Goal: Task Accomplishment & Management: Manage account settings

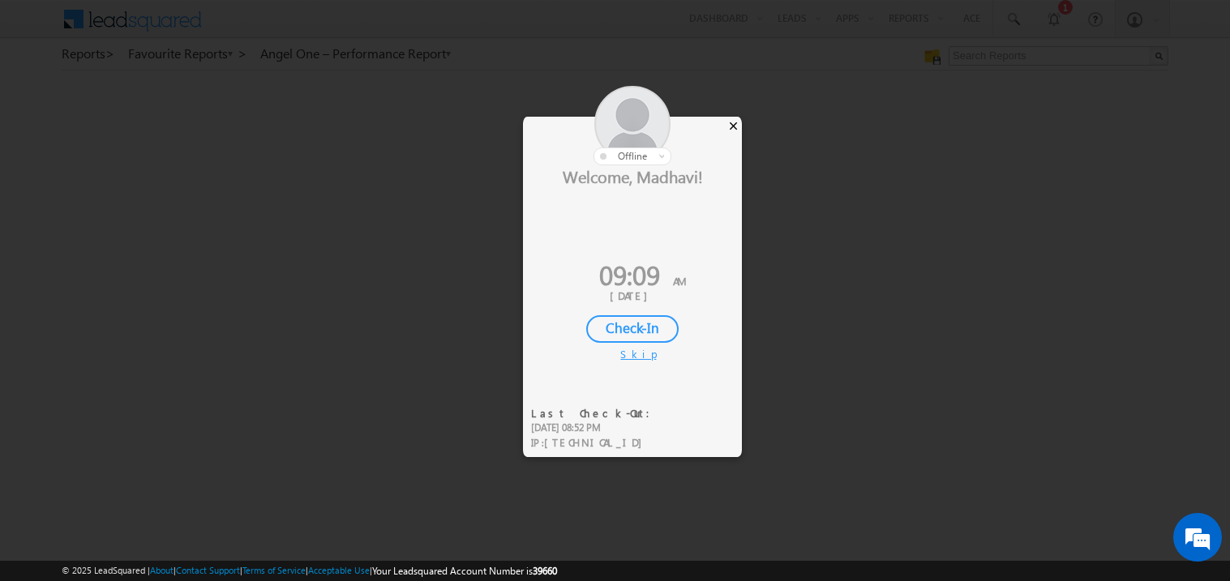
click at [735, 127] on div "×" at bounding box center [733, 126] width 17 height 18
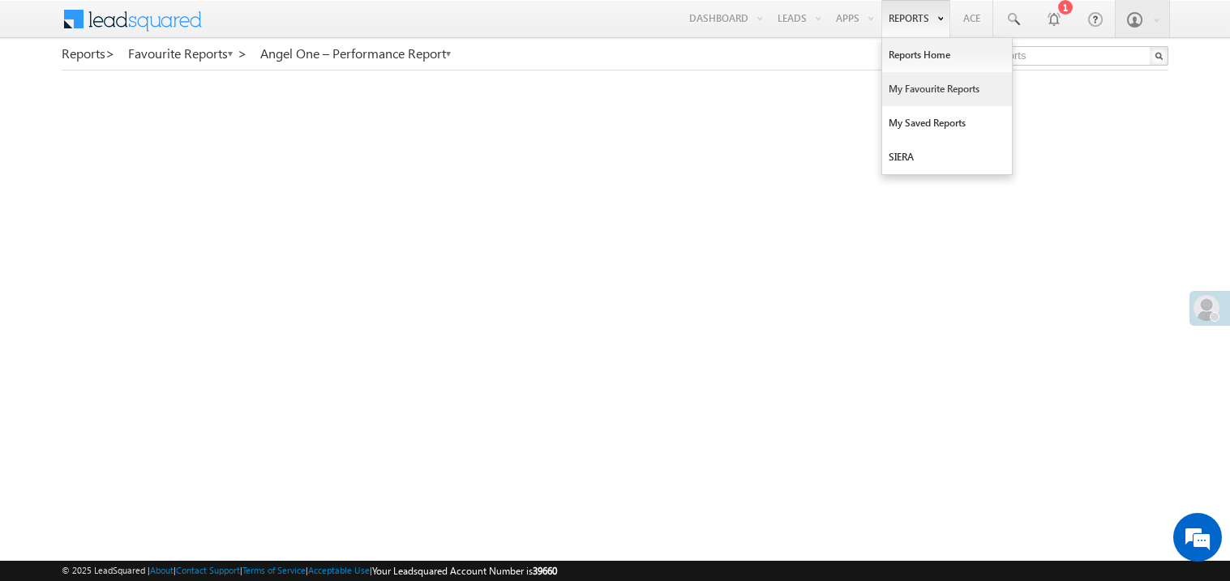
click at [909, 94] on link "My Favourite Reports" at bounding box center [947, 89] width 130 height 34
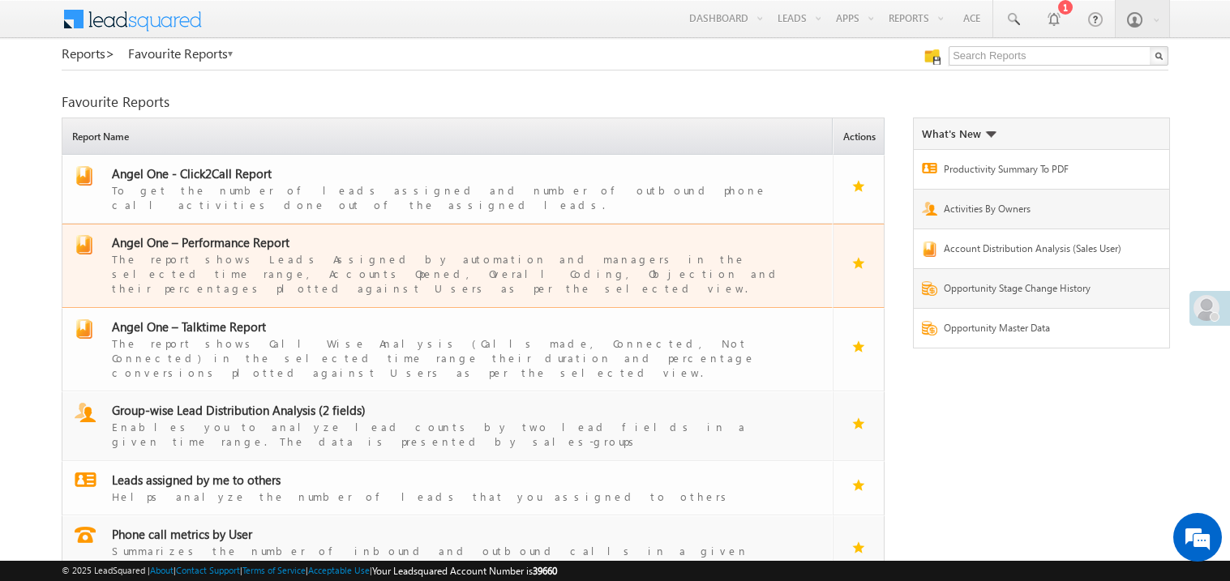
click at [225, 234] on span "Angel One – Performance Report" at bounding box center [201, 242] width 178 height 16
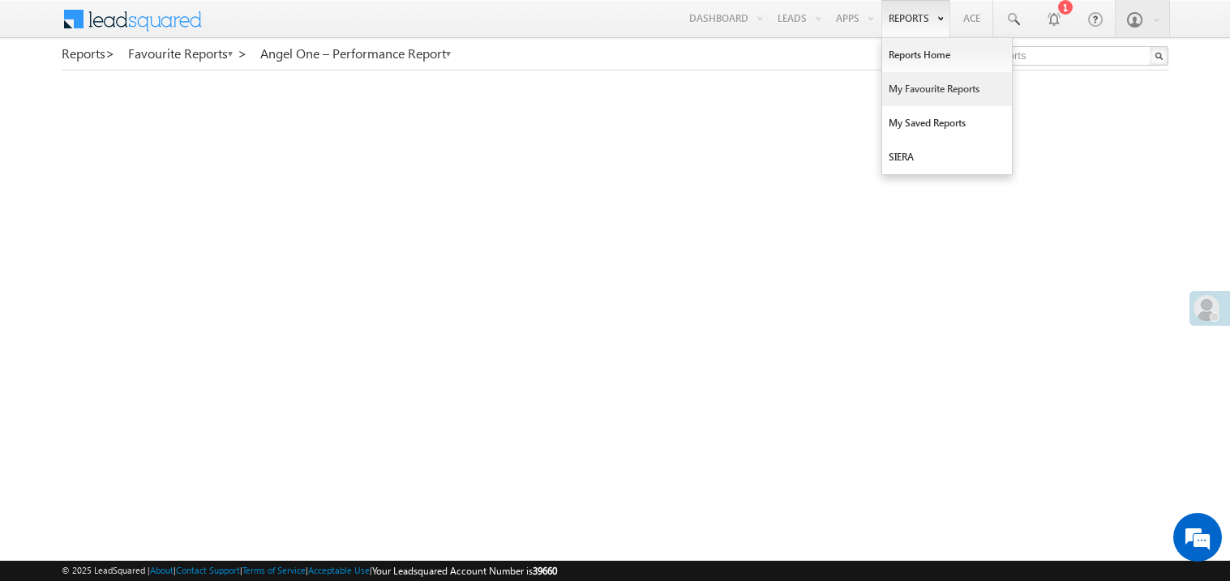
click at [901, 89] on link "My Favourite Reports" at bounding box center [947, 89] width 130 height 34
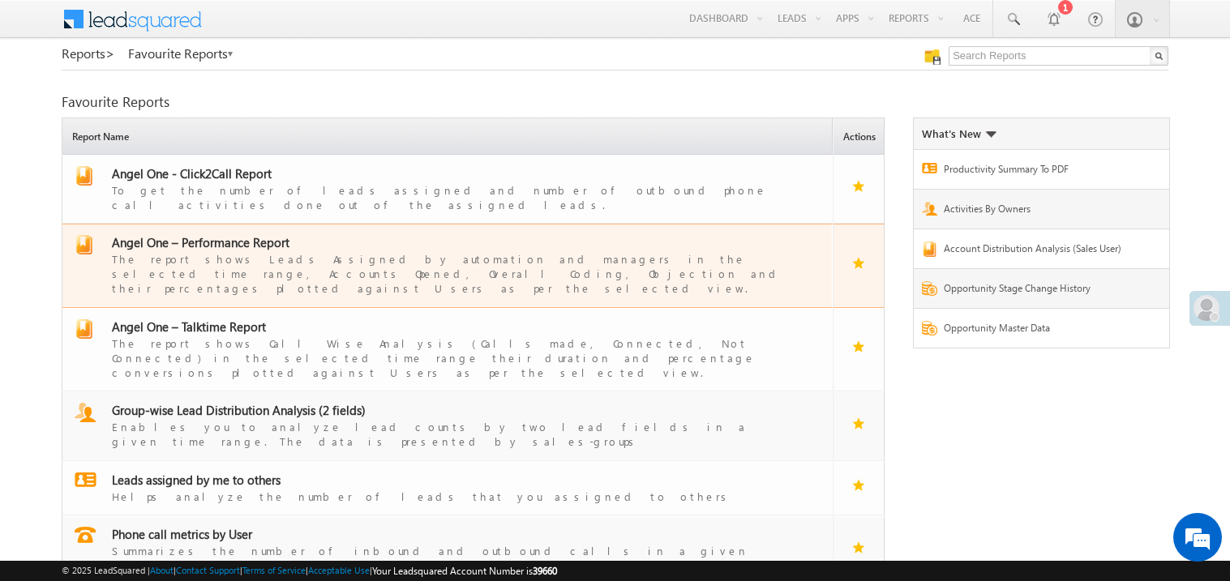
click at [216, 234] on span "Angel One – Performance Report" at bounding box center [201, 242] width 178 height 16
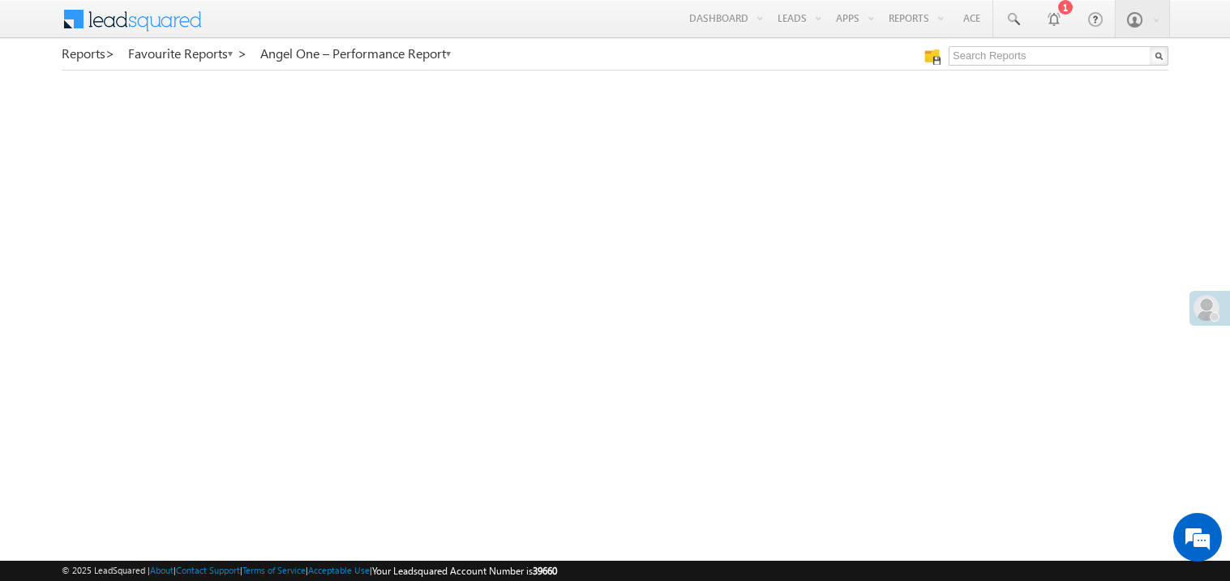
click at [1215, 297] on span at bounding box center [1206, 308] width 26 height 26
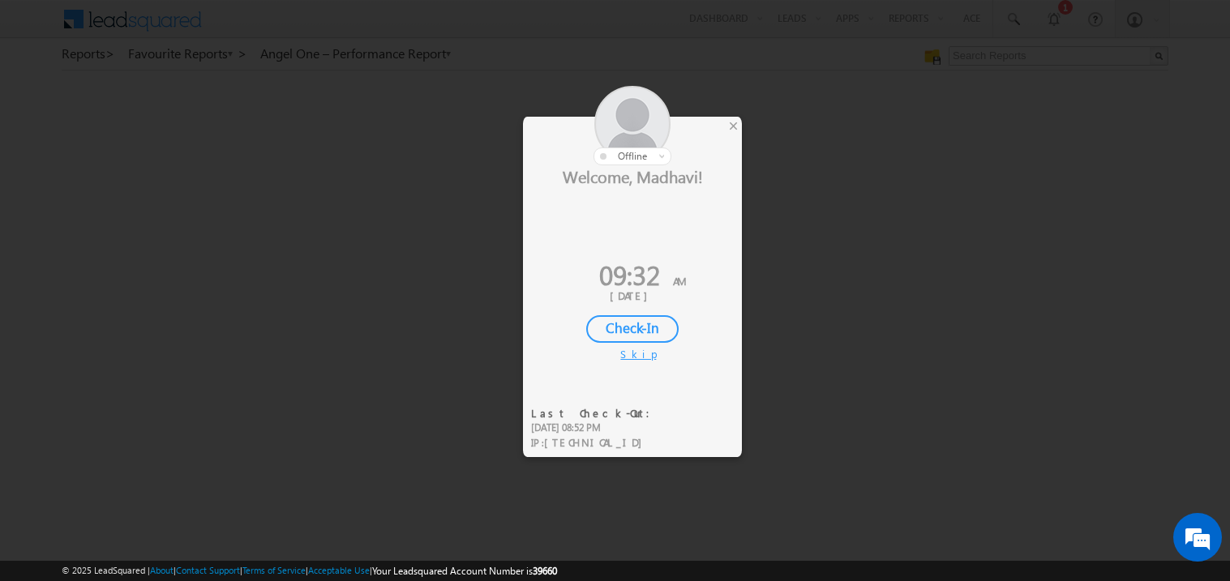
click at [631, 323] on div "Check-In" at bounding box center [632, 329] width 92 height 28
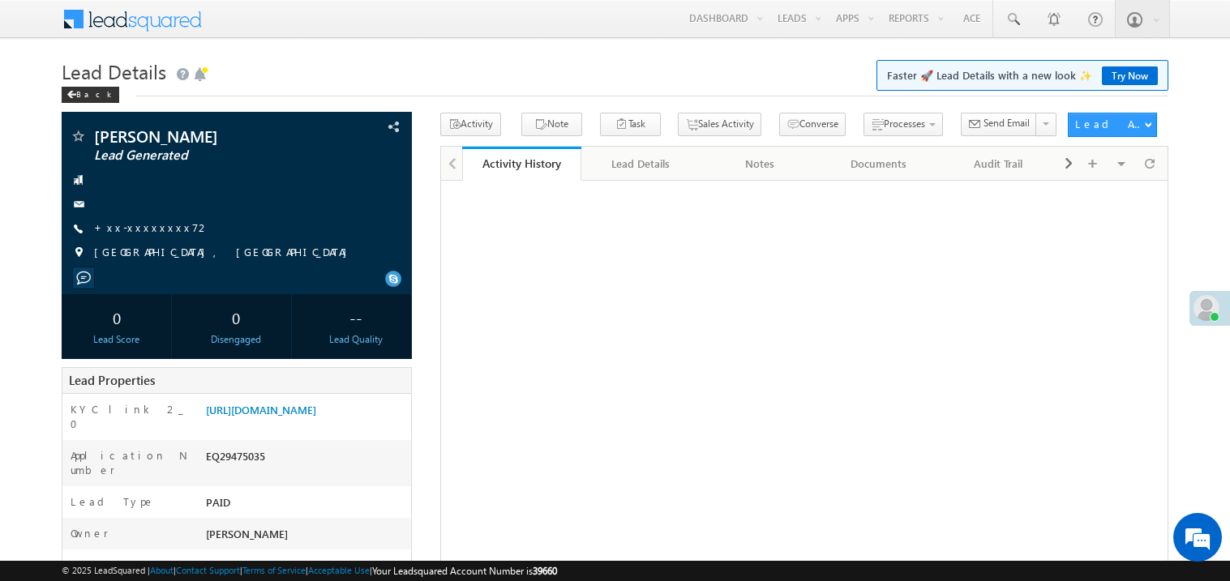
click at [137, 233] on link "+xx-xxxxxxxx72" at bounding box center [152, 227] width 116 height 14
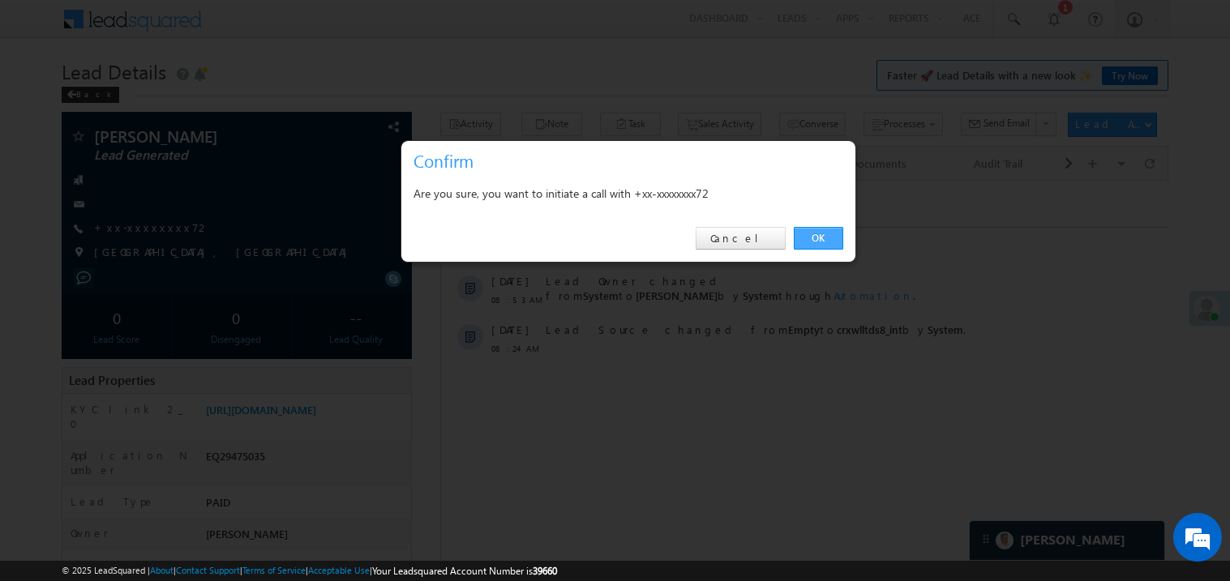
click at [826, 234] on link "OK" at bounding box center [818, 238] width 49 height 23
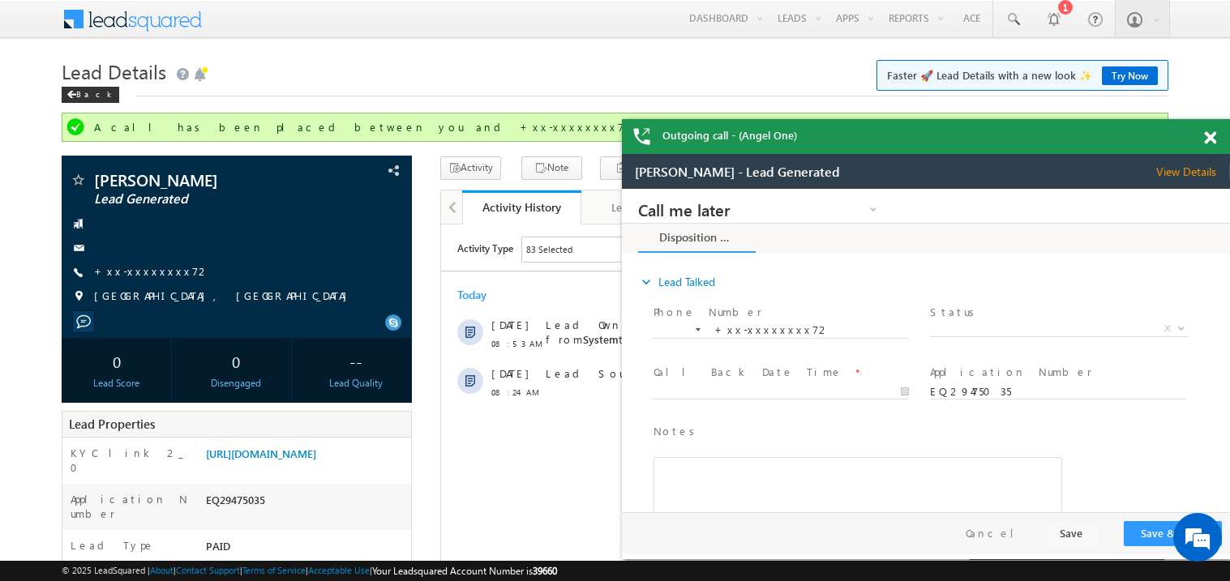
click at [1213, 139] on span at bounding box center [1210, 138] width 12 height 14
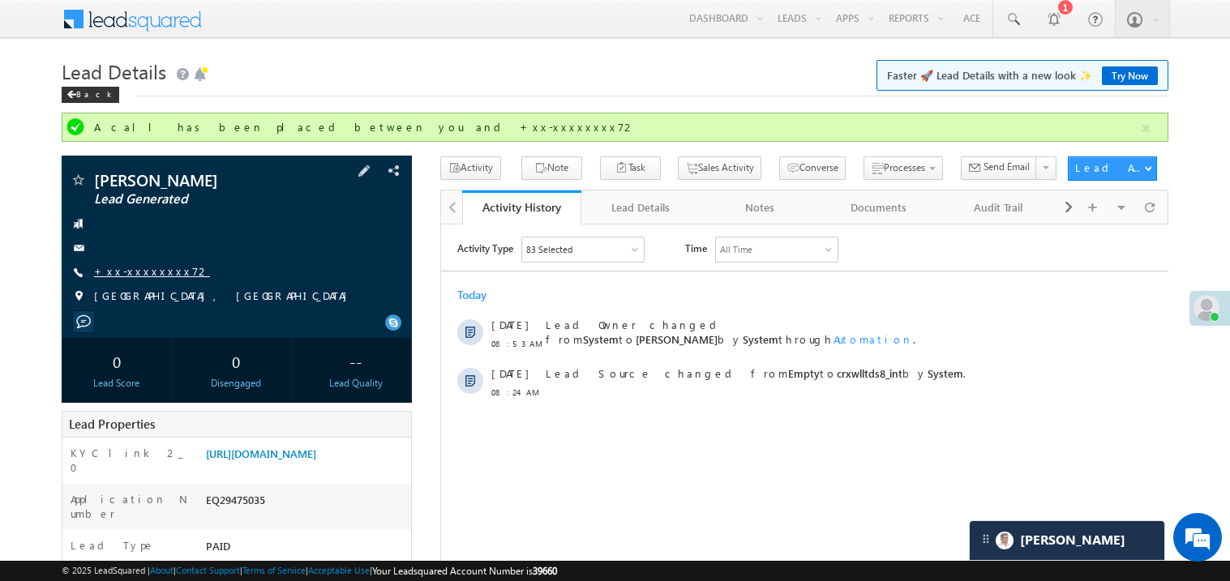
click at [152, 276] on link "+xx-xxxxxxxx72" at bounding box center [152, 271] width 116 height 14
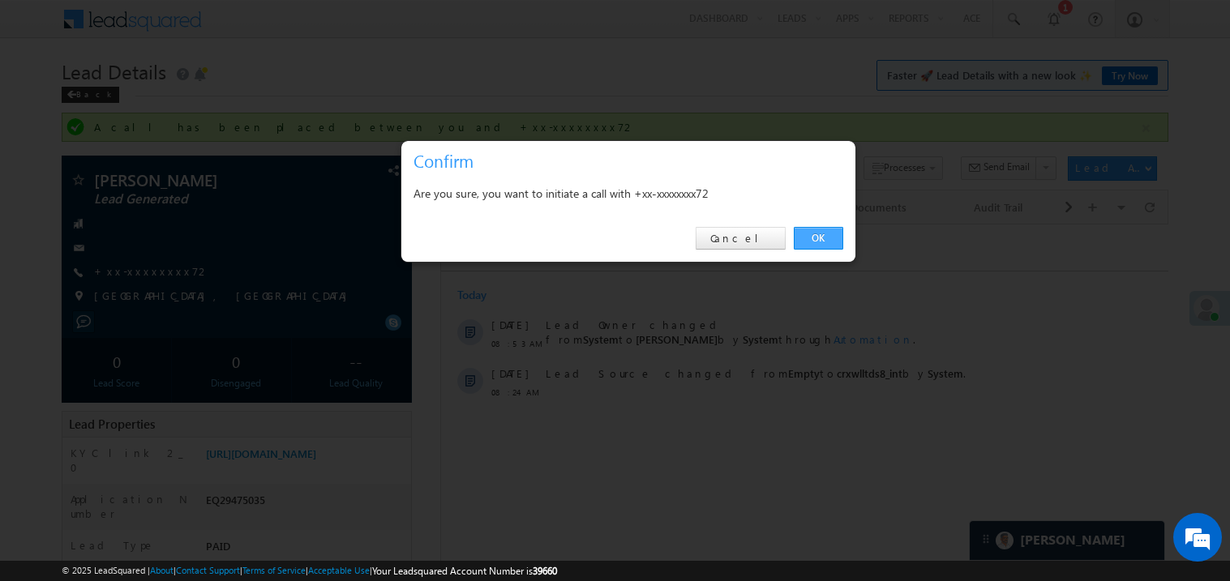
click at [811, 241] on link "OK" at bounding box center [818, 238] width 49 height 23
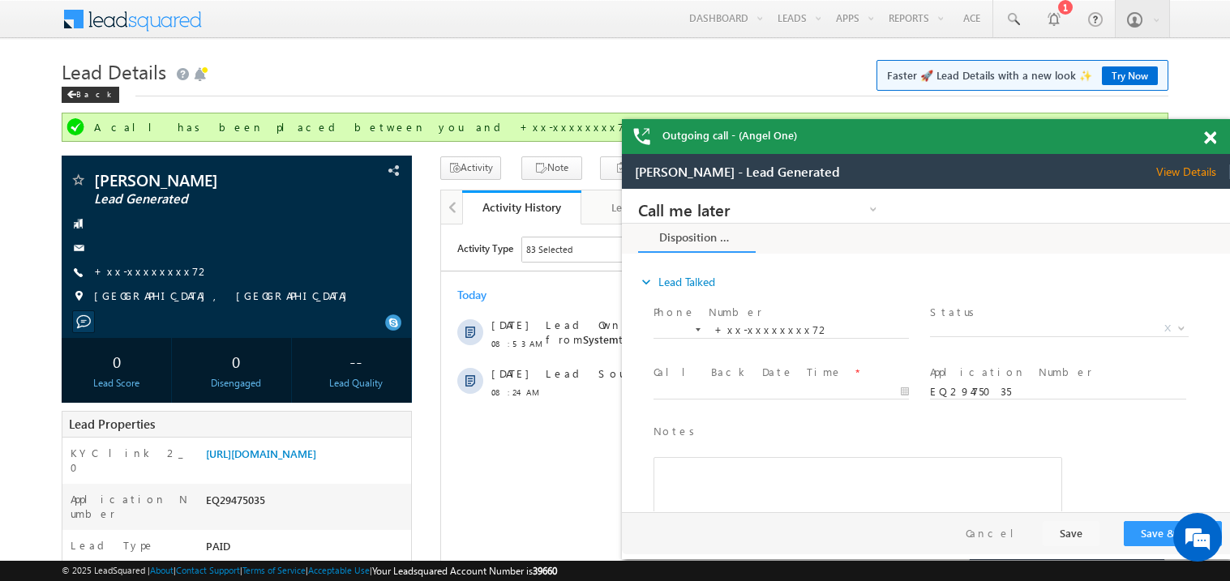
click at [1208, 140] on span at bounding box center [1210, 138] width 12 height 14
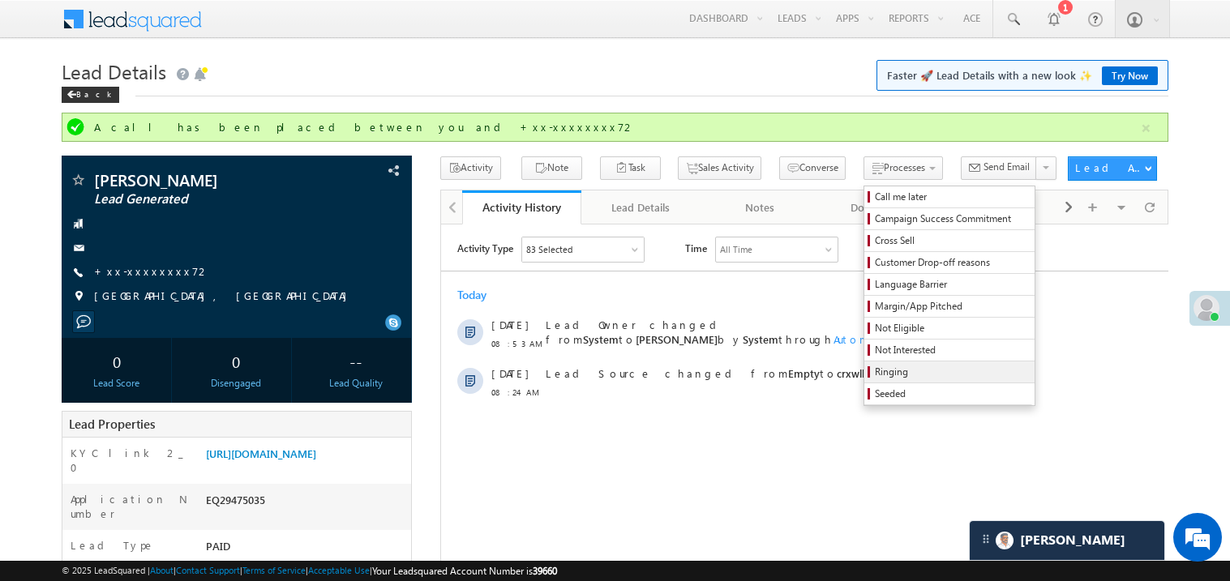
click at [890, 379] on span "Ringing" at bounding box center [952, 372] width 154 height 15
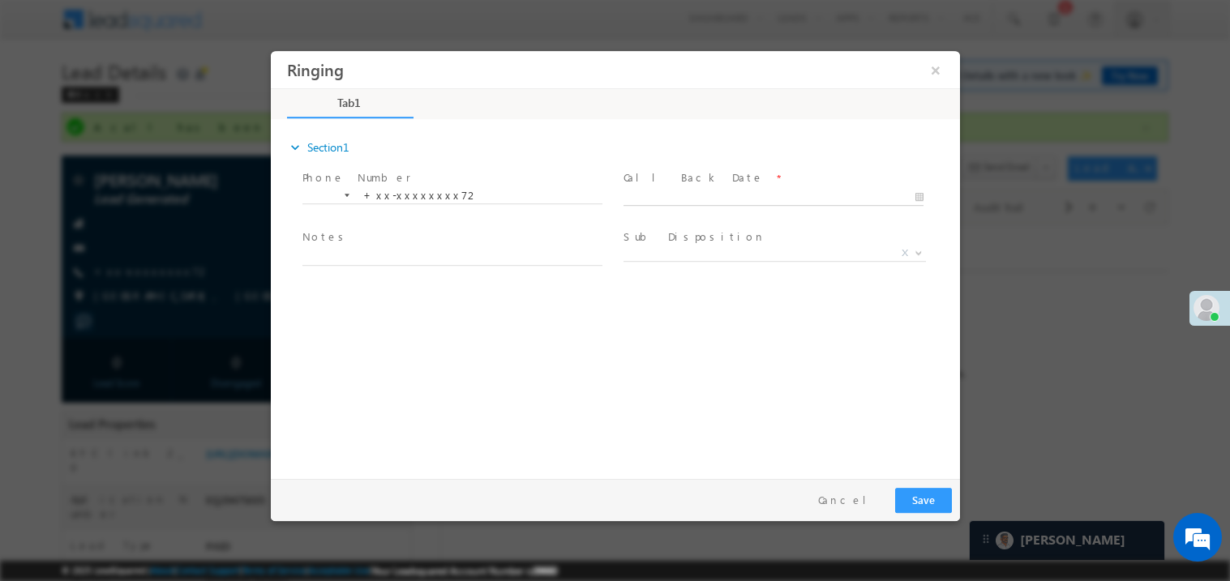
click at [651, 192] on body "Ringing ×" at bounding box center [614, 260] width 689 height 421
type input "09/24/25 9:47 AM"
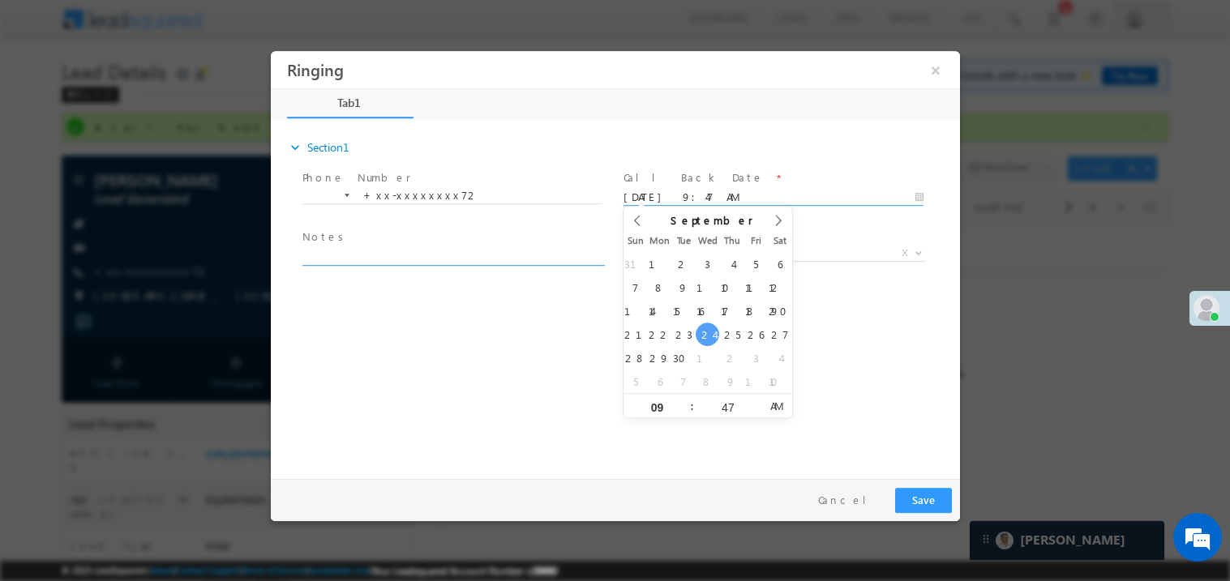
click at [409, 250] on textarea at bounding box center [452, 255] width 300 height 19
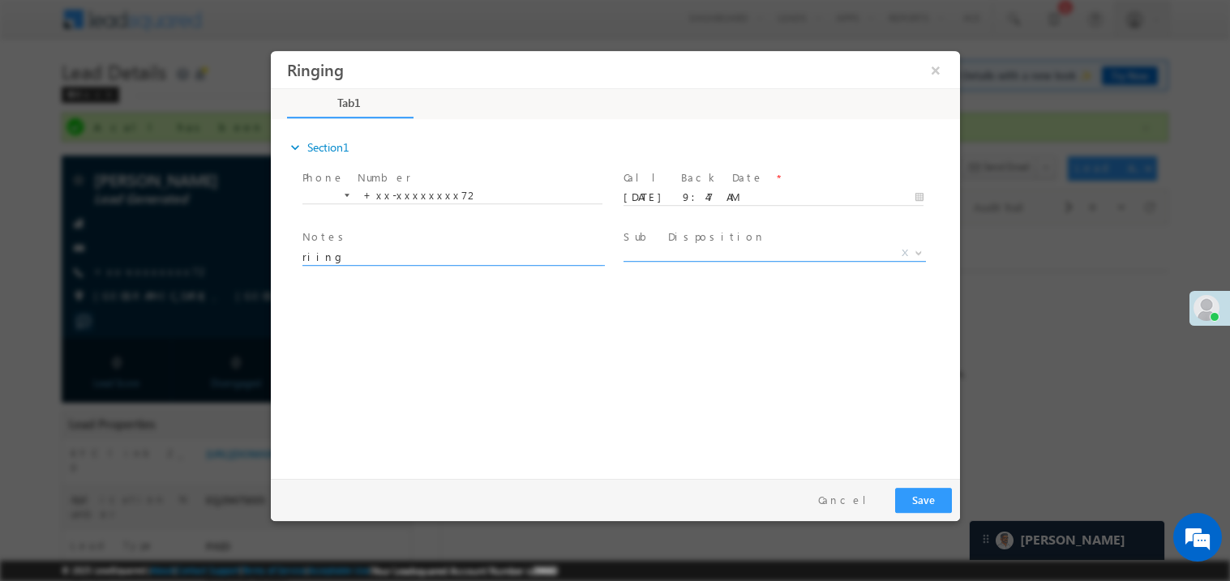
type textarea "riing"
click at [682, 255] on span "X" at bounding box center [774, 253] width 302 height 16
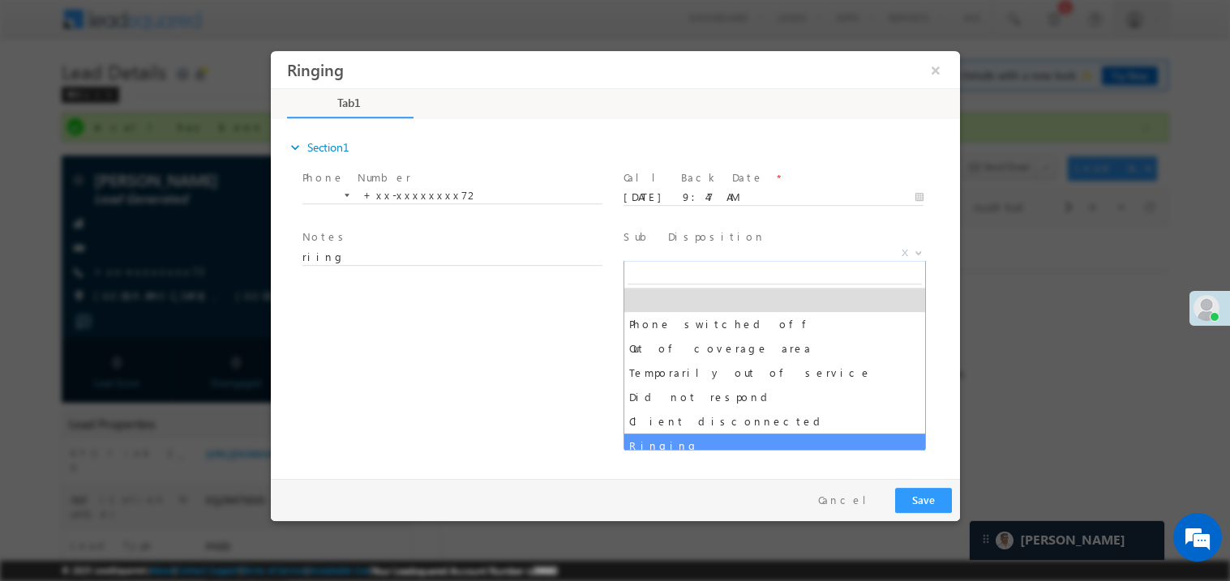
select select "Ringing"
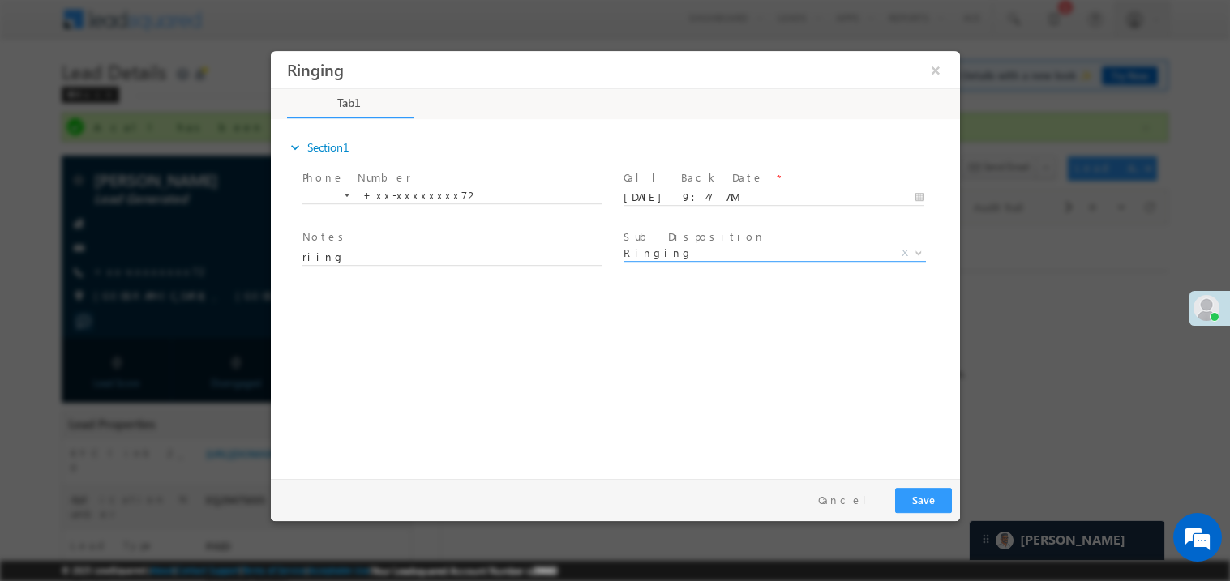
click at [527, 434] on div "expand_more Section1 Phone Number *" at bounding box center [618, 296] width 681 height 350
click at [407, 254] on textarea "riing" at bounding box center [452, 255] width 300 height 19
type textarea "ring"
click at [914, 504] on button "Save" at bounding box center [922, 499] width 57 height 25
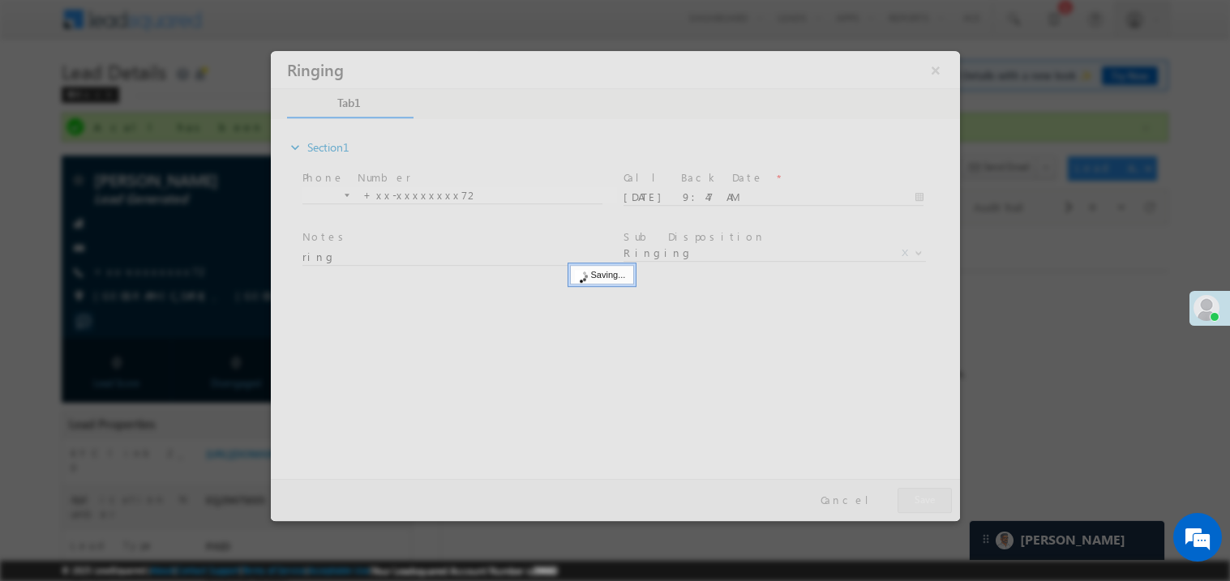
click at [914, 504] on div at bounding box center [614, 285] width 689 height 470
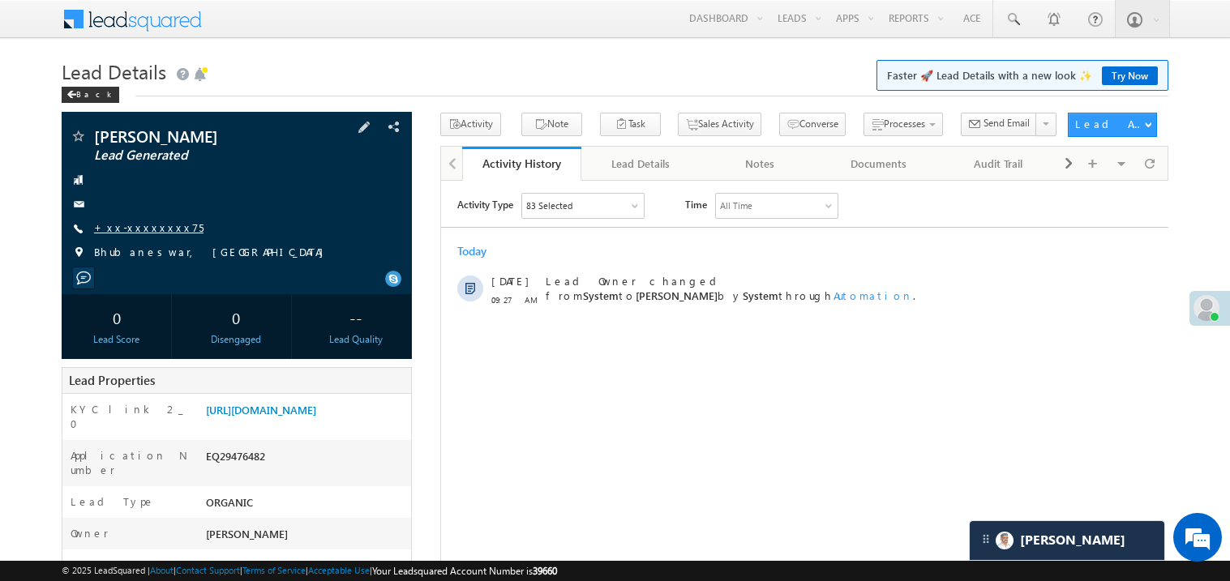
click at [147, 229] on link "+xx-xxxxxxxx75" at bounding box center [148, 227] width 109 height 14
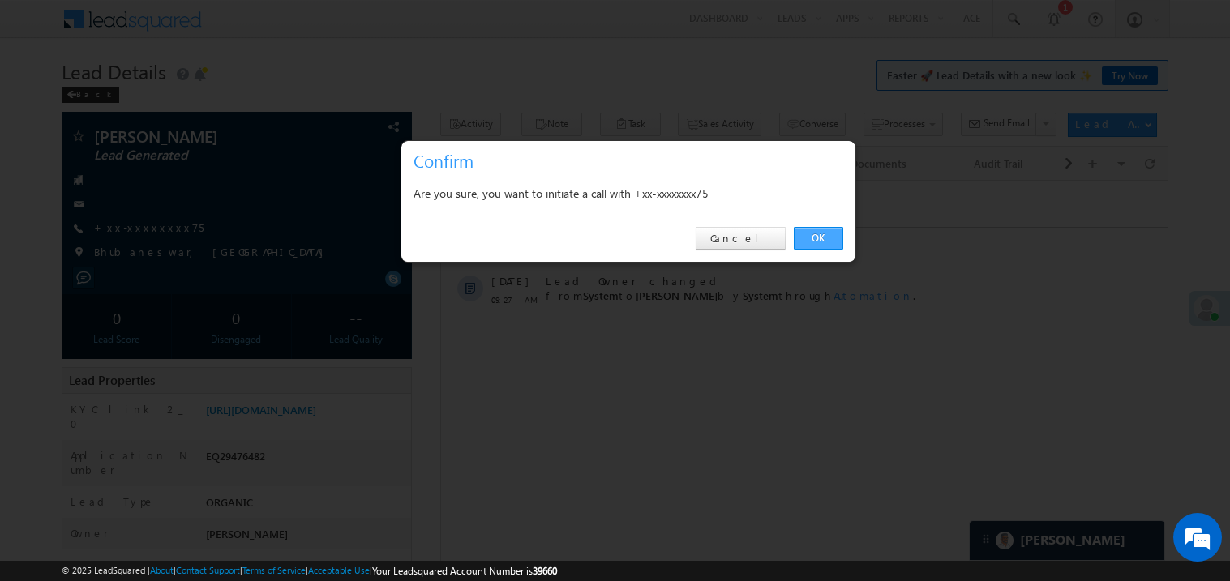
click at [830, 239] on link "OK" at bounding box center [818, 238] width 49 height 23
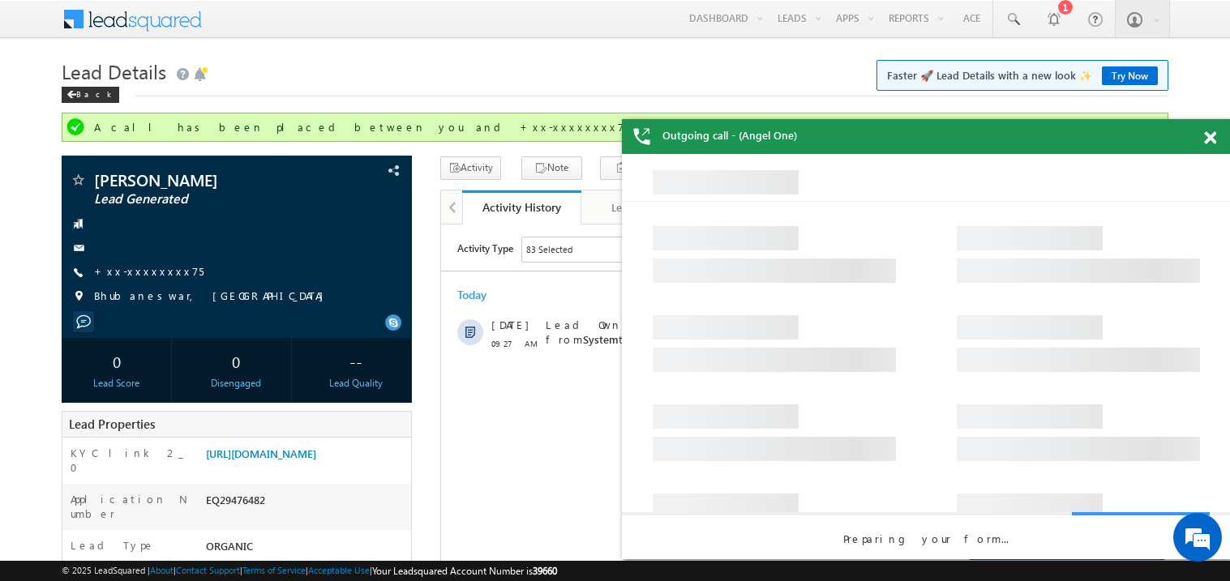
click at [1213, 138] on span at bounding box center [1210, 138] width 12 height 14
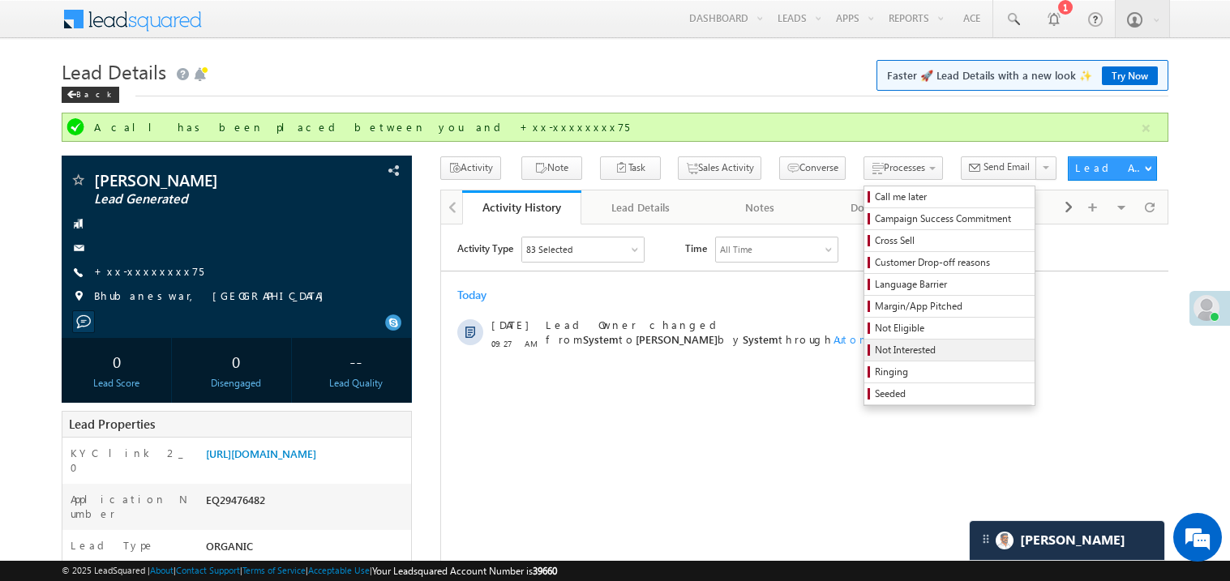
click at [875, 349] on span "Not Interested" at bounding box center [952, 350] width 154 height 15
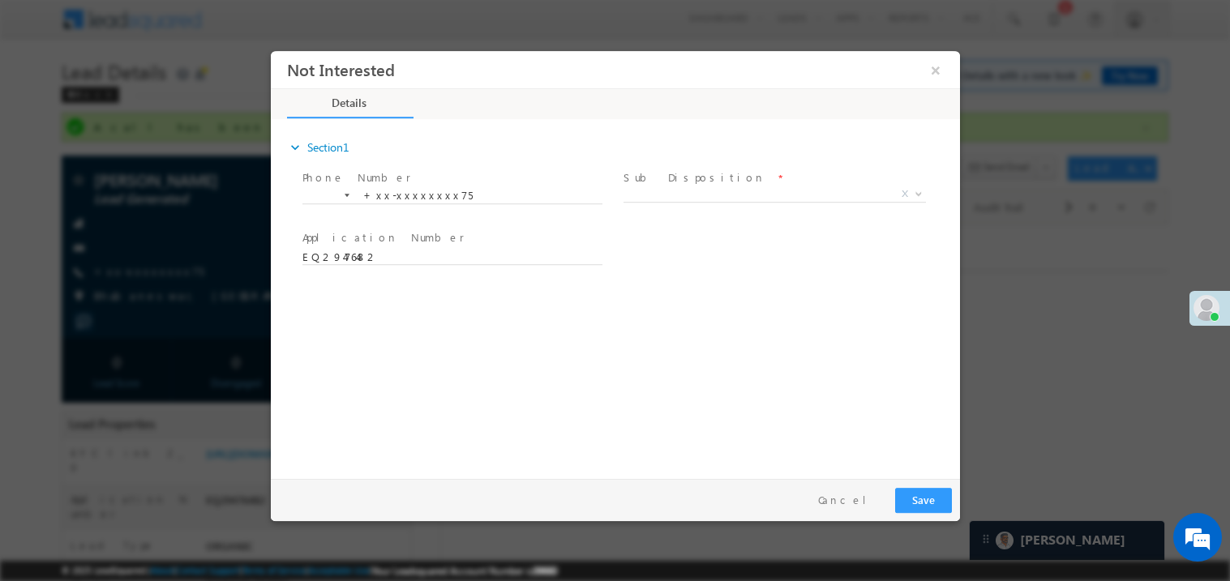
click at [684, 197] on span "X" at bounding box center [774, 194] width 302 height 16
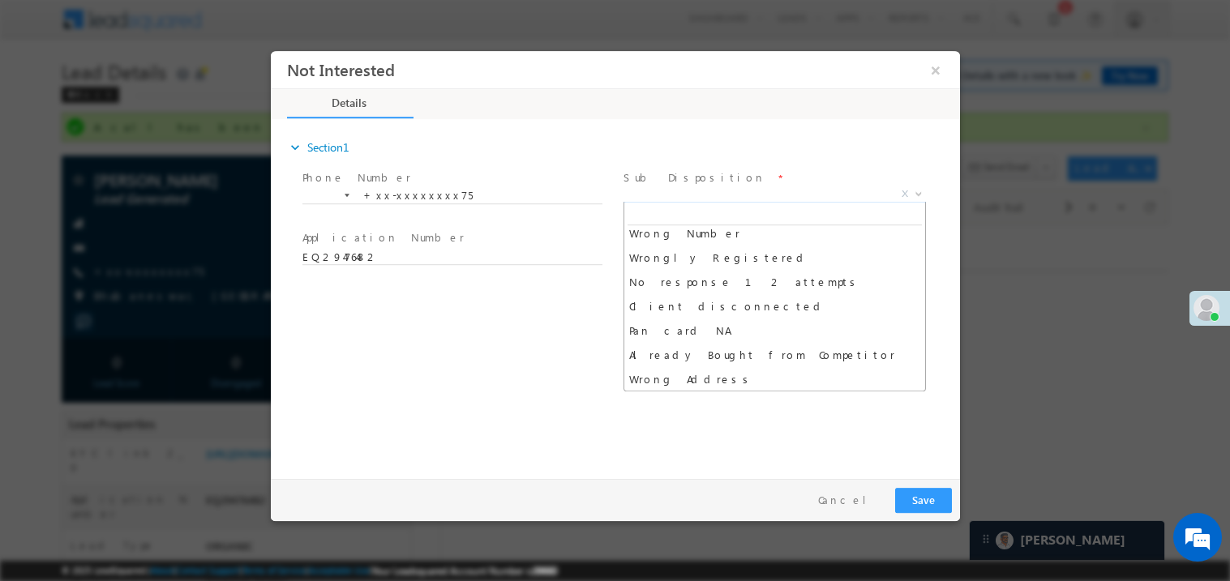
scroll to position [178, 0]
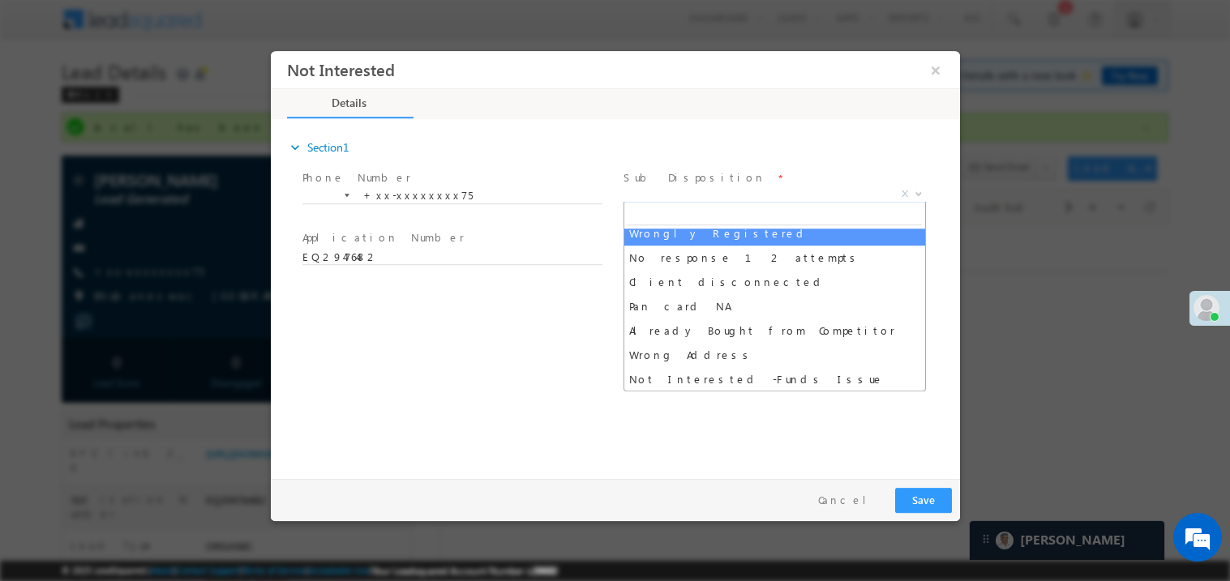
select select "Wrongly Registered"
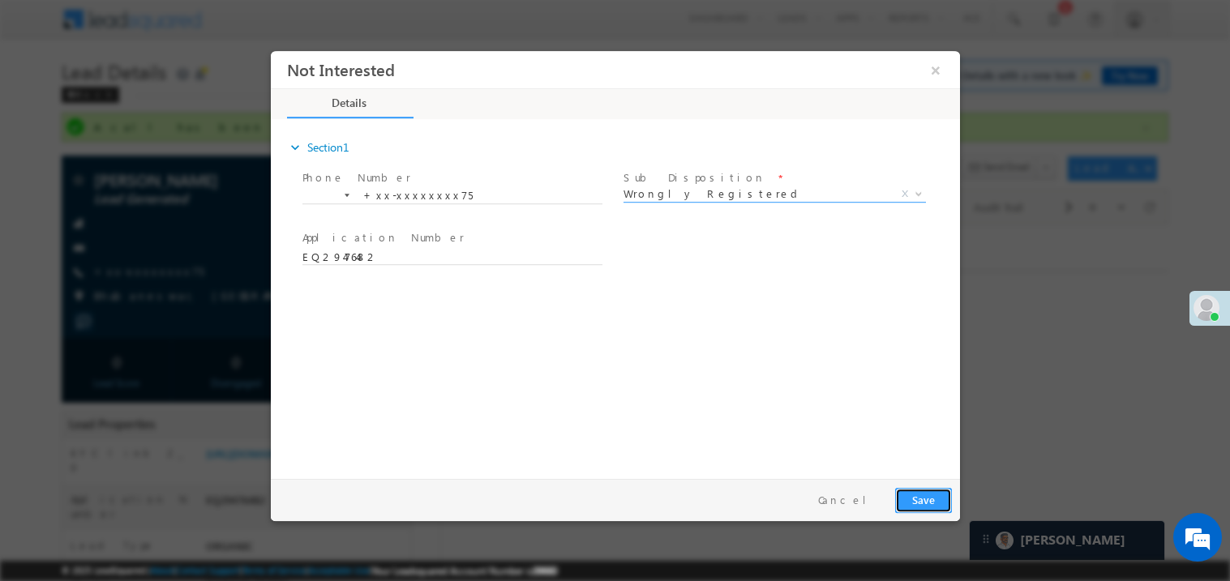
click at [919, 494] on button "Save" at bounding box center [922, 499] width 57 height 25
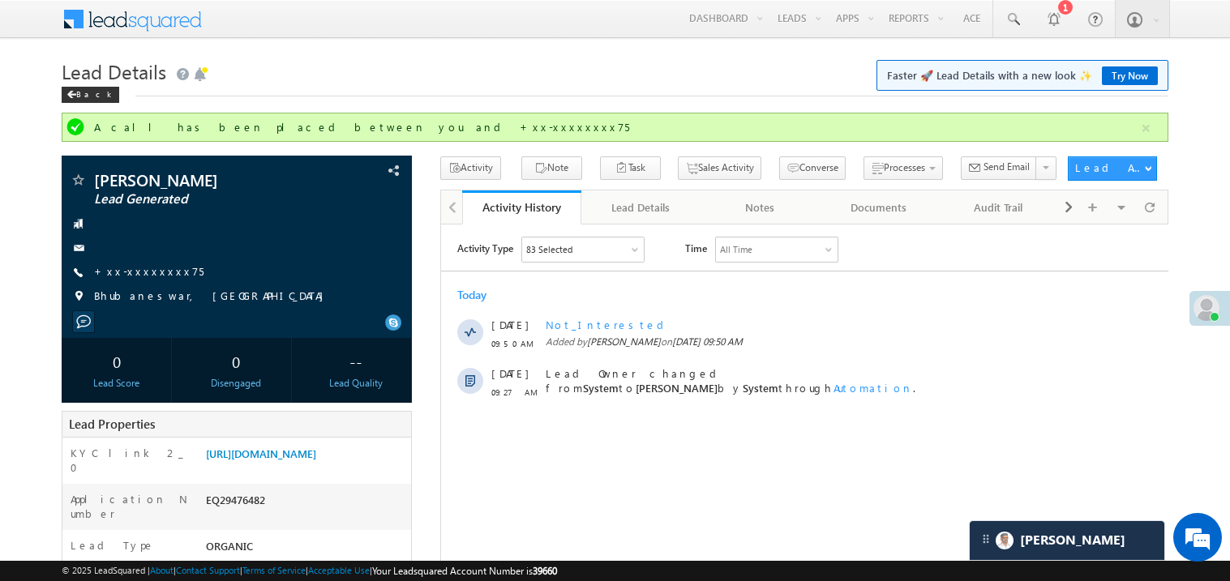
click at [919, 419] on html "Activity Type 83 Selected Select All Sales Activities 1 Sales Activity Email Ac…" at bounding box center [803, 321] width 727 height 195
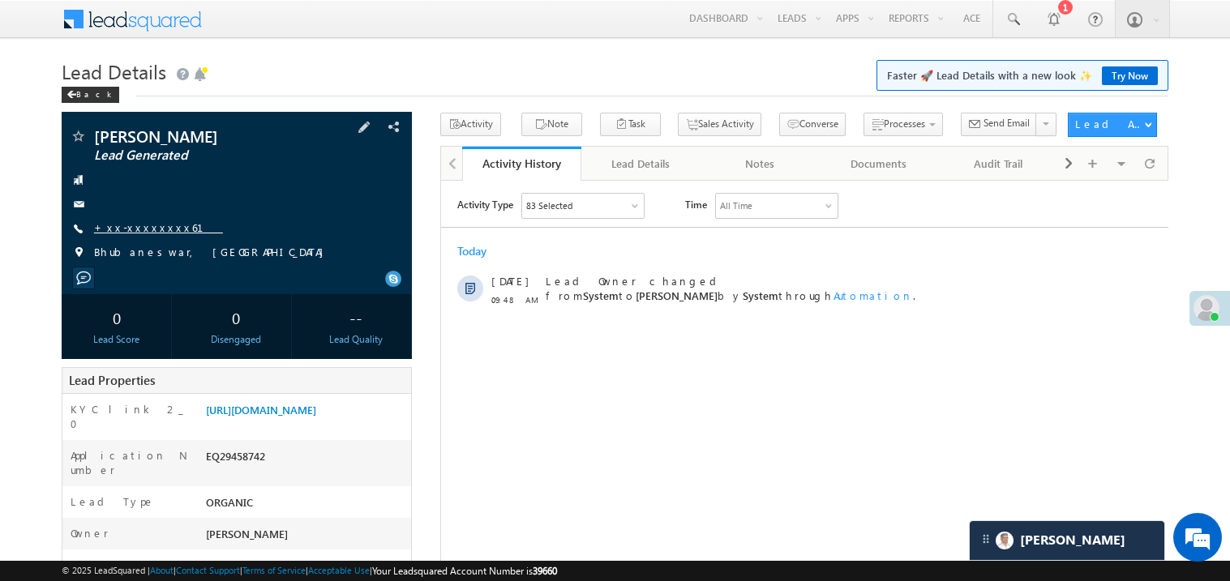
click at [151, 232] on link "+xx-xxxxxxxx61" at bounding box center [158, 227] width 129 height 14
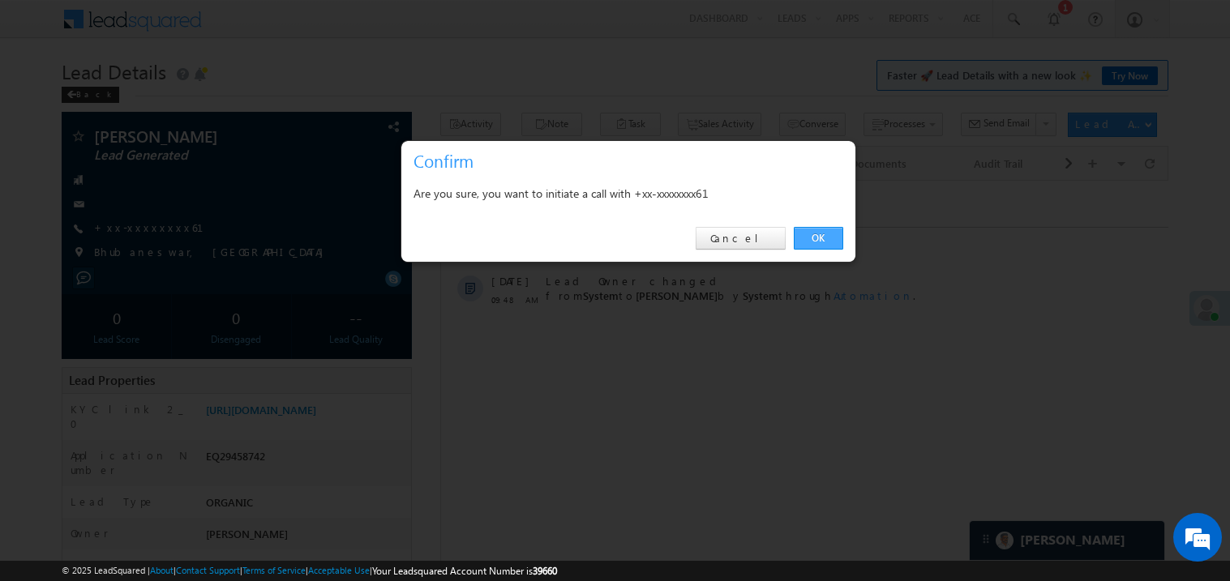
click at [828, 238] on link "OK" at bounding box center [818, 238] width 49 height 23
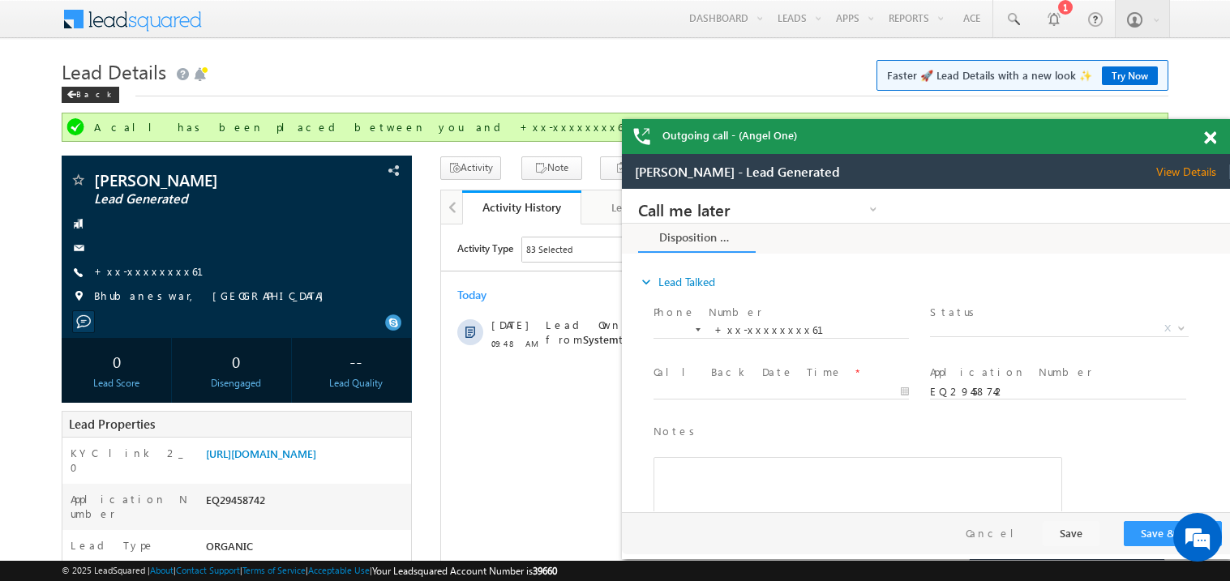
click at [1208, 133] on span at bounding box center [1210, 138] width 12 height 14
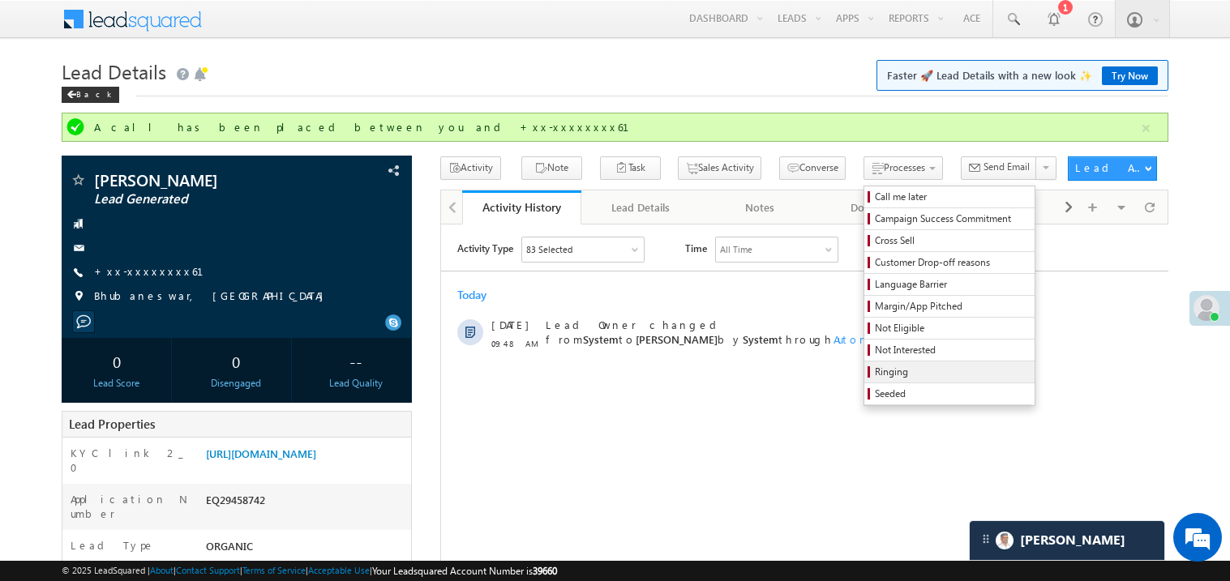
click at [896, 375] on span "Ringing" at bounding box center [952, 372] width 154 height 15
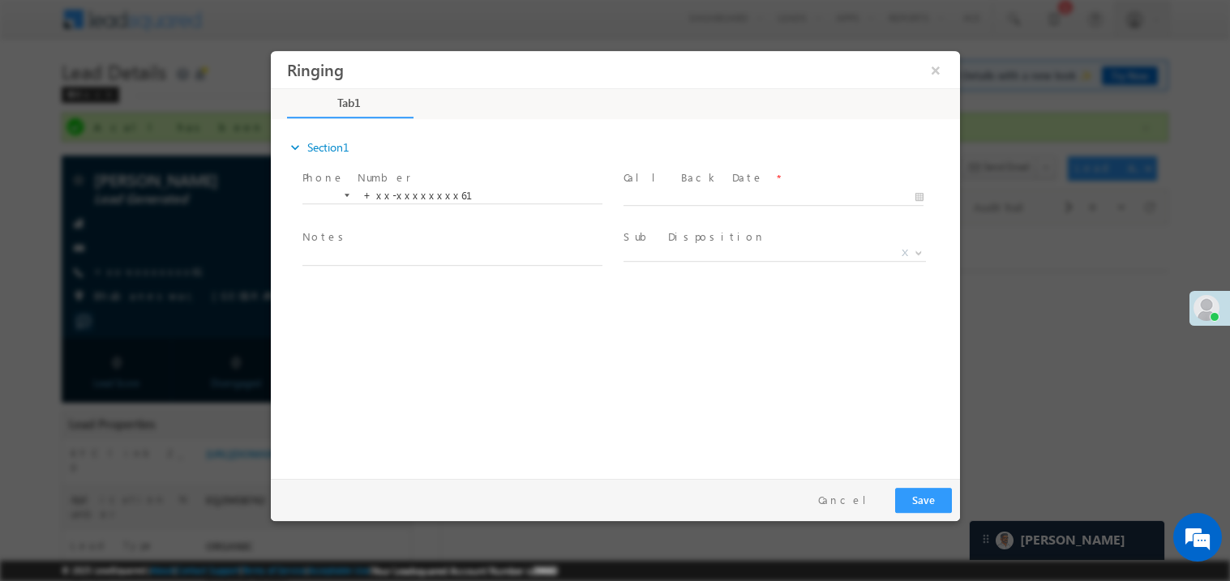
click at [670, 206] on span at bounding box center [772, 213] width 299 height 18
click at [674, 190] on body "Ringing ×" at bounding box center [614, 260] width 689 height 421
type input "[DATE] 9:53 AM"
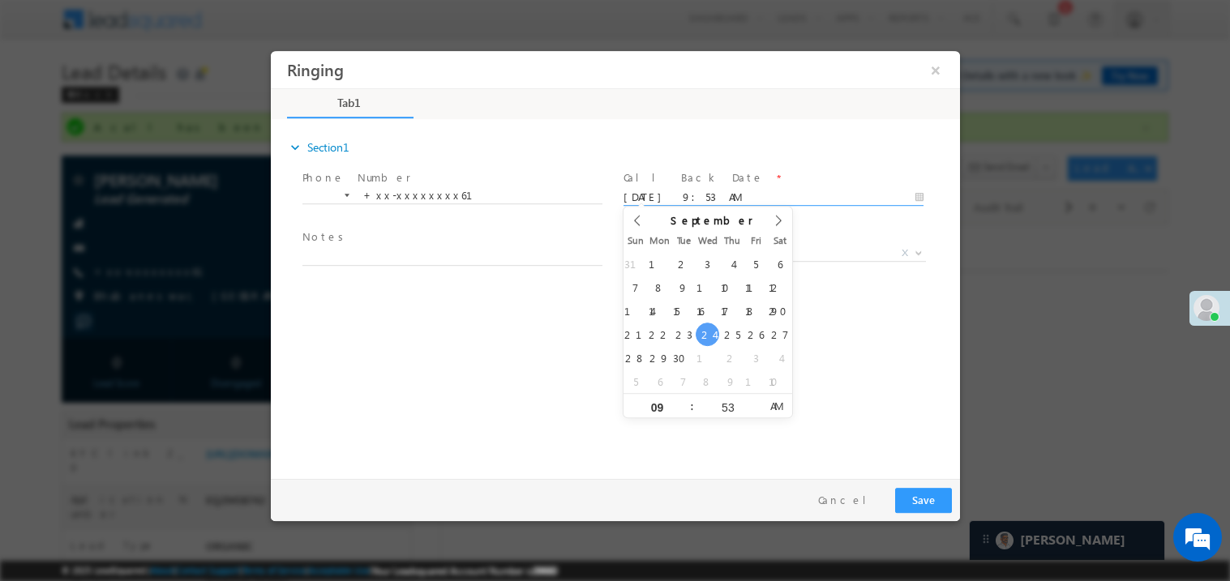
click at [454, 233] on span "Notes *" at bounding box center [451, 238] width 299 height 18
click at [438, 244] on span "Notes *" at bounding box center [451, 238] width 299 height 18
click at [436, 245] on span "Notes *" at bounding box center [451, 238] width 299 height 18
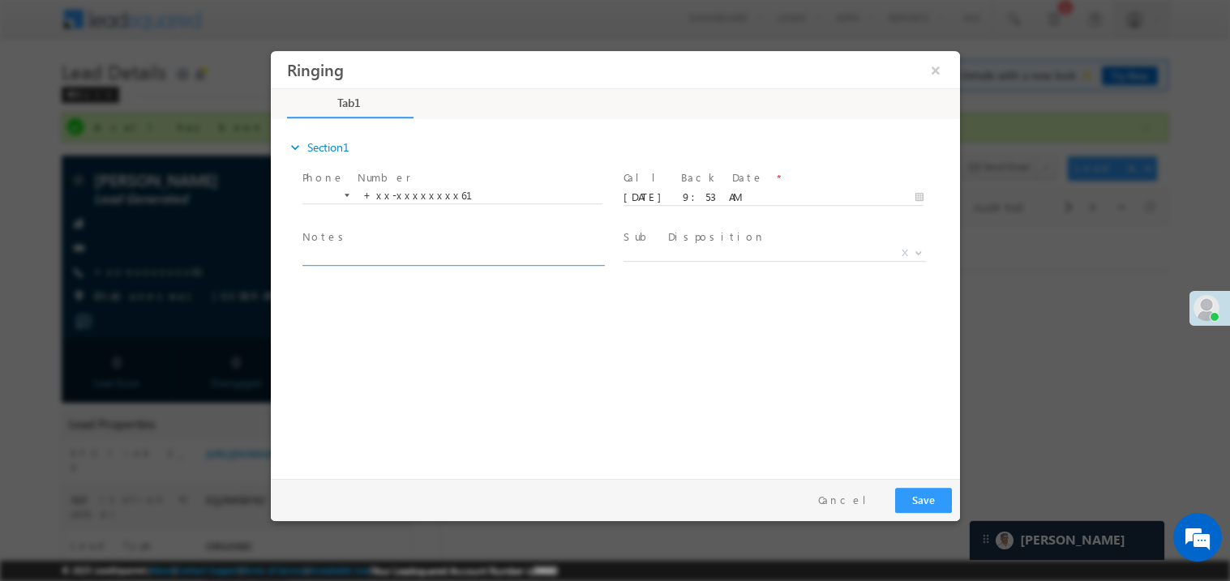
click at [422, 250] on textarea at bounding box center [452, 255] width 300 height 19
type textarea "ring"
click at [925, 496] on button "Save" at bounding box center [922, 499] width 57 height 25
